Goal: Task Accomplishment & Management: Use online tool/utility

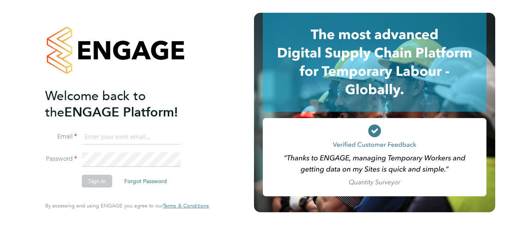
type input "paul.oshea@vistry.co.uk"
click at [90, 183] on button "Sign In" at bounding box center [97, 181] width 30 height 13
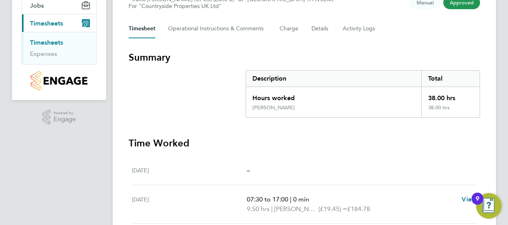
scroll to position [99, 0]
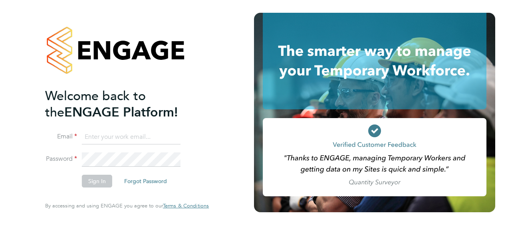
type input "paul.oshea@vistry.co.uk"
click at [93, 180] on button "Sign In" at bounding box center [97, 181] width 30 height 13
